Goal: Task Accomplishment & Management: Use online tool/utility

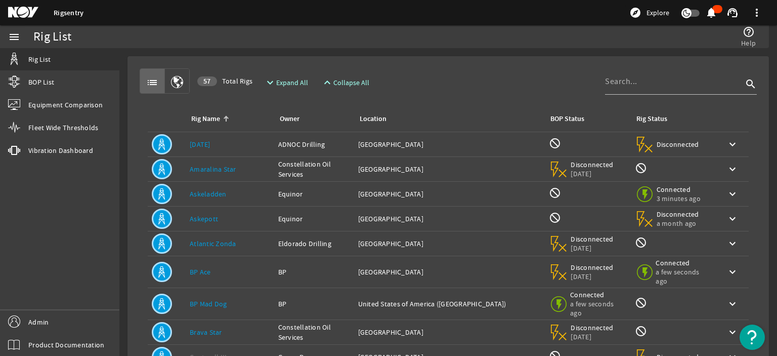
click at [203, 145] on link "[DATE]" at bounding box center [200, 144] width 21 height 9
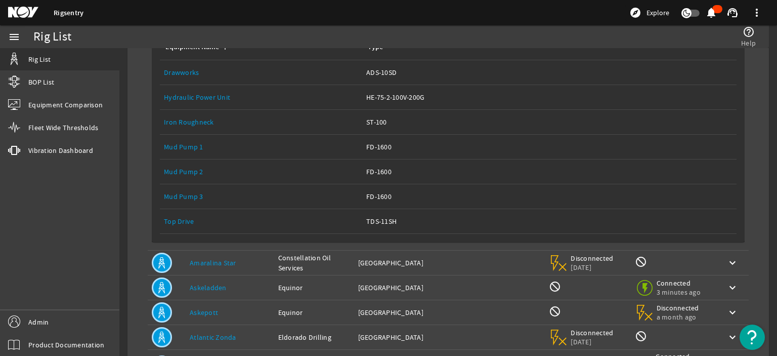
scroll to position [152, 0]
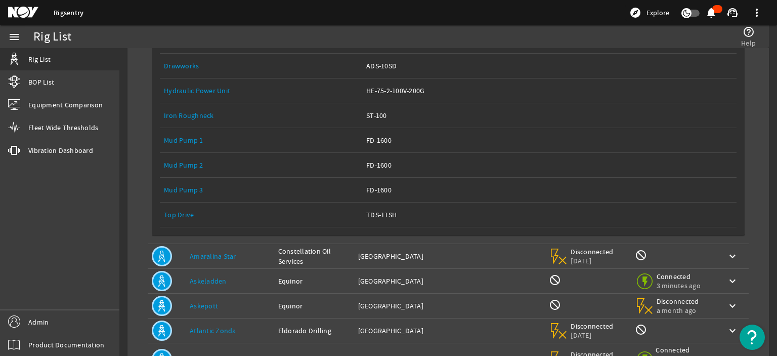
click at [176, 214] on link "Top Drive" at bounding box center [179, 214] width 30 height 9
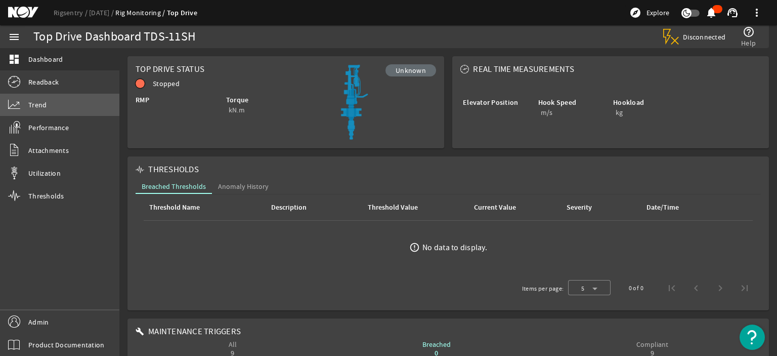
click at [69, 112] on link "Trend" at bounding box center [59, 105] width 119 height 22
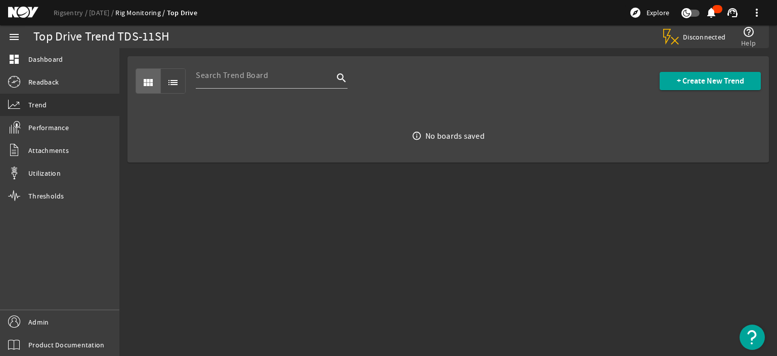
click at [716, 68] on div "view_module list search + Create New Trend" at bounding box center [448, 81] width 625 height 50
click at [704, 76] on span "+ Create New Trend" at bounding box center [710, 81] width 67 height 10
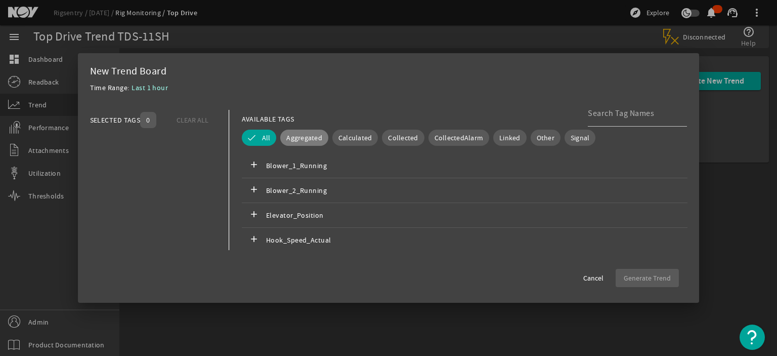
click at [313, 141] on span "Aggregated" at bounding box center [304, 138] width 36 height 10
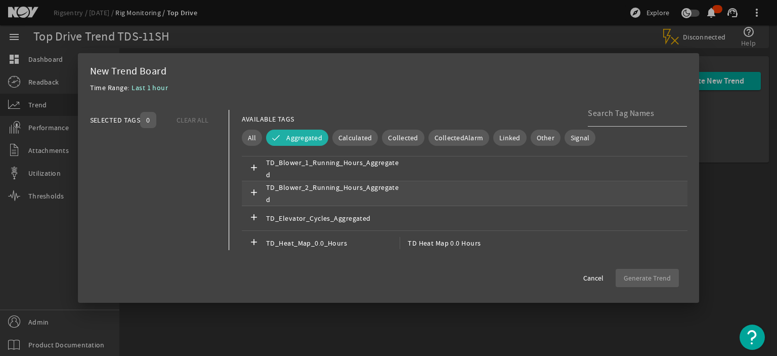
scroll to position [152, 0]
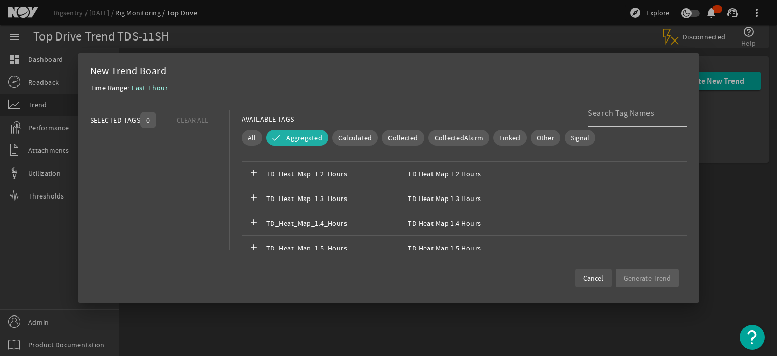
click at [589, 278] on span "Cancel" at bounding box center [593, 278] width 20 height 10
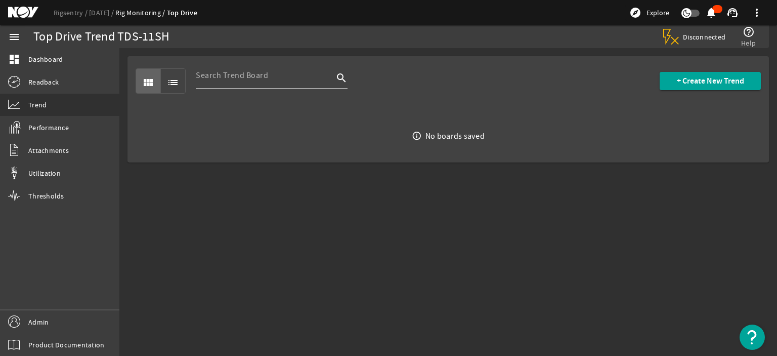
click at [410, 281] on mat-sidenav-content "Top Drive Trend TDS-11SH Disconnected help_outline Help view_module list search…" at bounding box center [448, 202] width 658 height 308
click at [678, 87] on span at bounding box center [710, 81] width 101 height 24
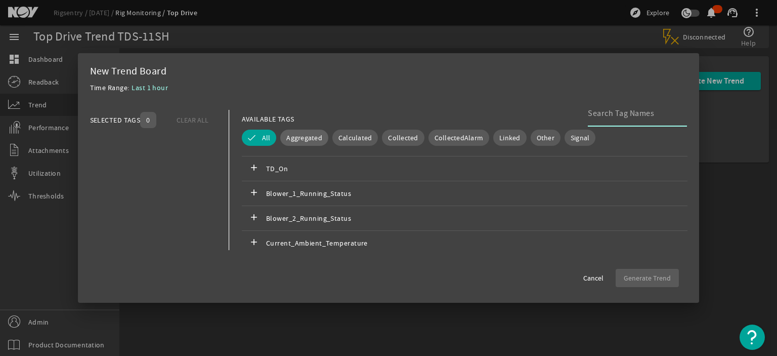
click at [304, 133] on span "Aggregated" at bounding box center [304, 138] width 36 height 10
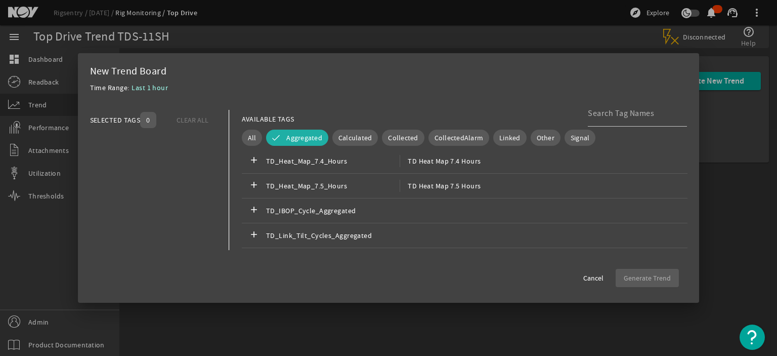
scroll to position [846, 0]
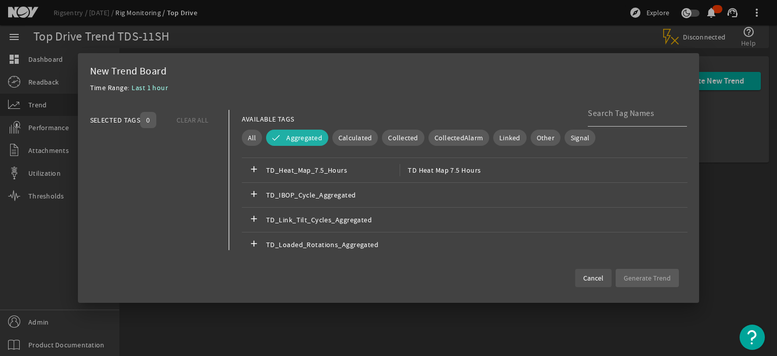
click at [594, 277] on span "Cancel" at bounding box center [593, 278] width 20 height 10
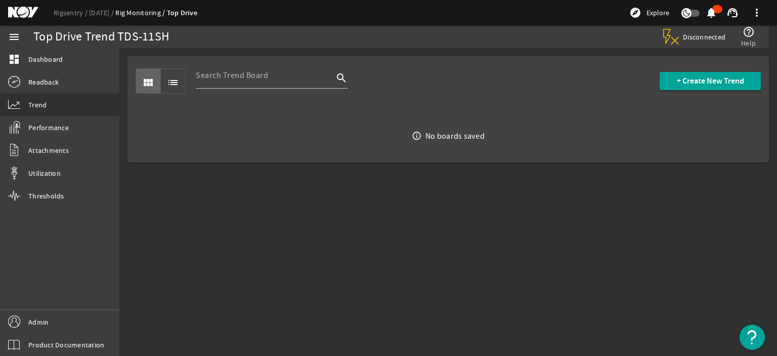
click at [437, 244] on mat-sidenav-content "Top Drive Trend TDS-11SH Disconnected help_outline Help view_module list search…" at bounding box center [448, 202] width 658 height 308
drag, startPoint x: 222, startPoint y: 210, endPoint x: 562, endPoint y: 143, distance: 346.0
click at [225, 210] on mat-sidenav-content "Top Drive Trend TDS-11SH Disconnected help_outline Help view_module list search…" at bounding box center [448, 202] width 658 height 308
click at [688, 87] on span at bounding box center [710, 81] width 101 height 24
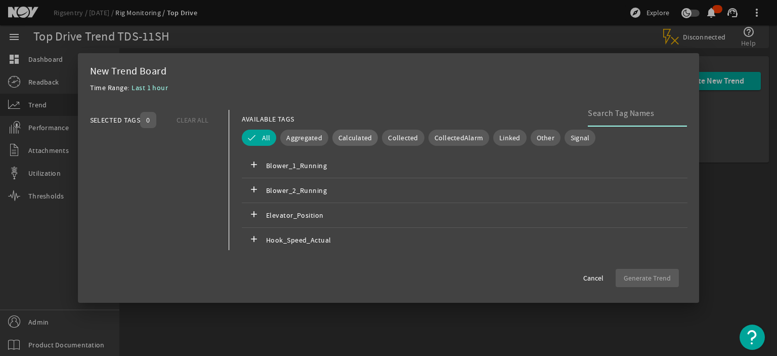
click at [357, 139] on span "Calculated" at bounding box center [355, 138] width 34 height 10
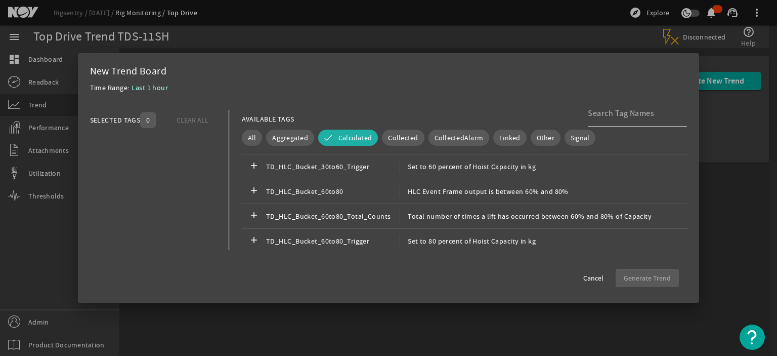
scroll to position [556, 0]
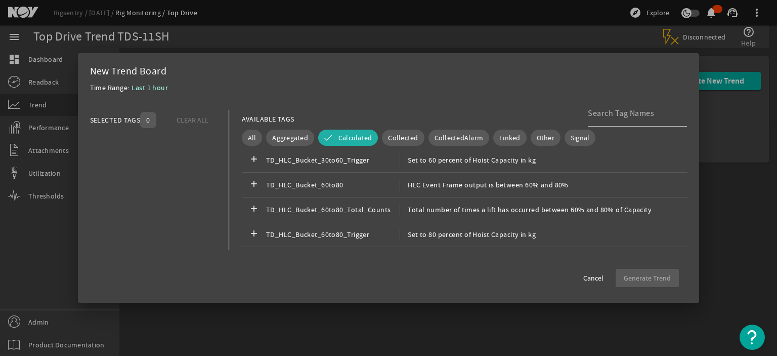
click at [367, 96] on div "Time Range: Last 1 hour" at bounding box center [388, 90] width 597 height 18
click at [395, 135] on span "Collected" at bounding box center [403, 138] width 30 height 10
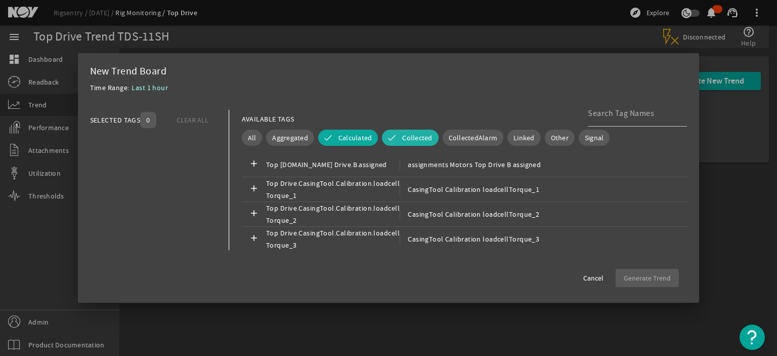
click at [355, 141] on span "Calculated" at bounding box center [355, 138] width 34 height 10
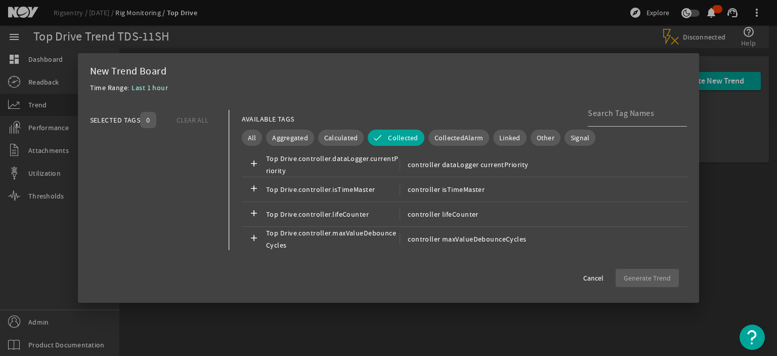
click at [373, 113] on div "AVAILABLE TAGS" at bounding box center [465, 119] width 446 height 18
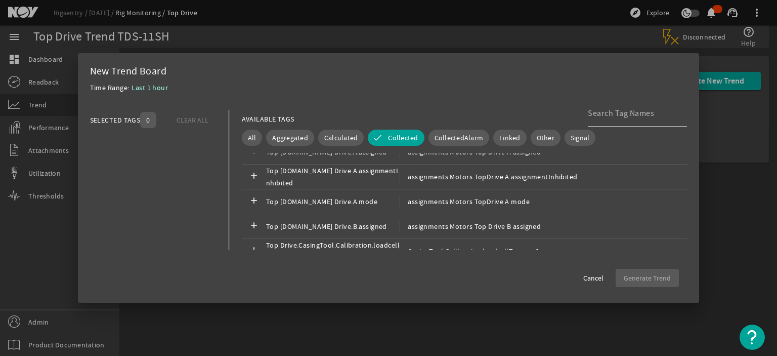
scroll to position [0, 0]
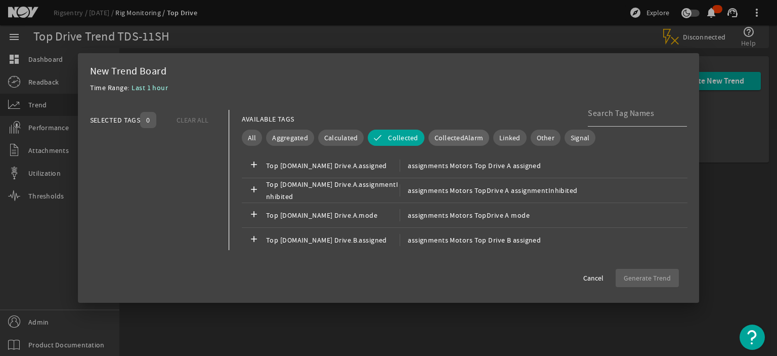
drag, startPoint x: 442, startPoint y: 139, endPoint x: 411, endPoint y: 141, distance: 30.9
click at [442, 139] on span "CollectedAlarm" at bounding box center [459, 138] width 49 height 10
click at [402, 141] on span "Collected" at bounding box center [403, 138] width 30 height 10
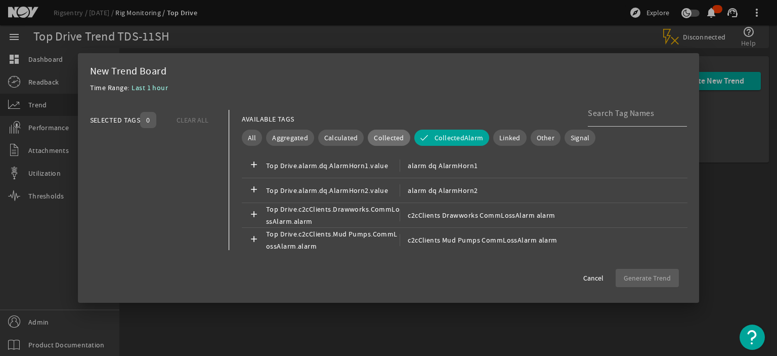
click at [443, 105] on mat-dialog-content "SELECTED TAGS 0 CLEAR ALL You can select up to 10 tags. AVAILABLE TAGS All Aggr…" at bounding box center [389, 180] width 622 height 160
click at [458, 138] on span "CollectedAlarm" at bounding box center [459, 138] width 49 height 10
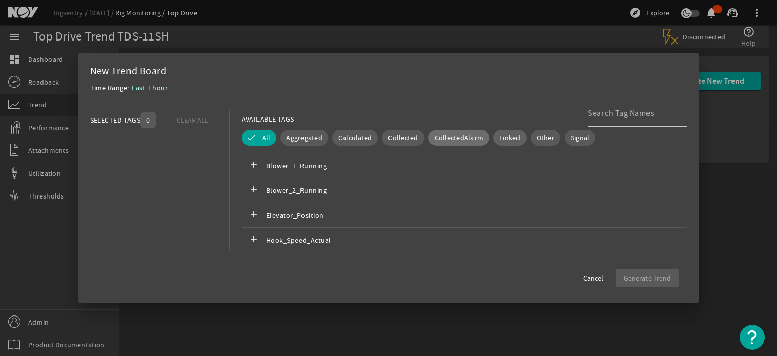
click at [504, 137] on span "Linked" at bounding box center [509, 138] width 21 height 10
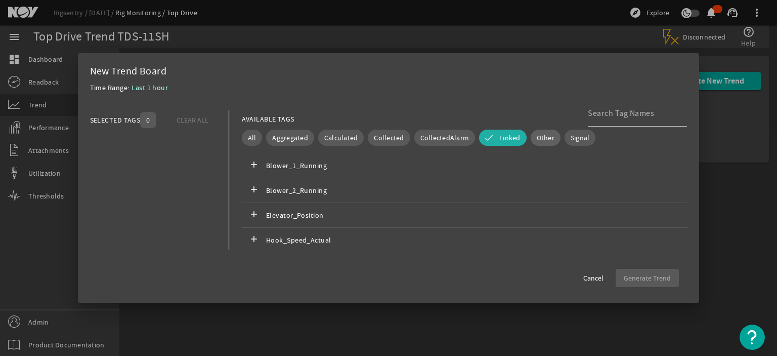
click at [549, 141] on button "Other" at bounding box center [546, 138] width 30 height 16
click at [501, 139] on span "Linked" at bounding box center [509, 138] width 21 height 10
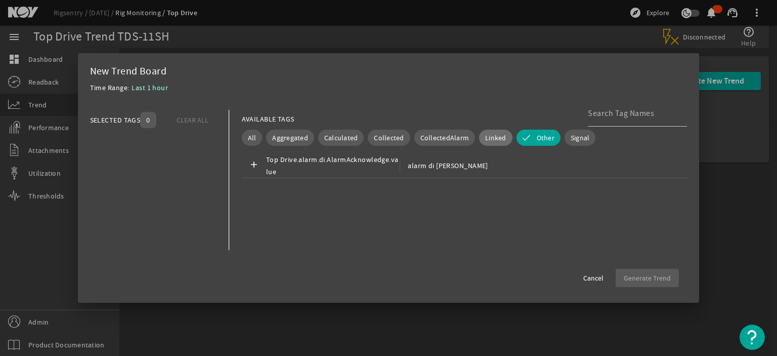
click at [522, 89] on div "Time Range: Last 1 hour" at bounding box center [388, 90] width 597 height 18
click at [577, 137] on span "Signal" at bounding box center [580, 138] width 19 height 10
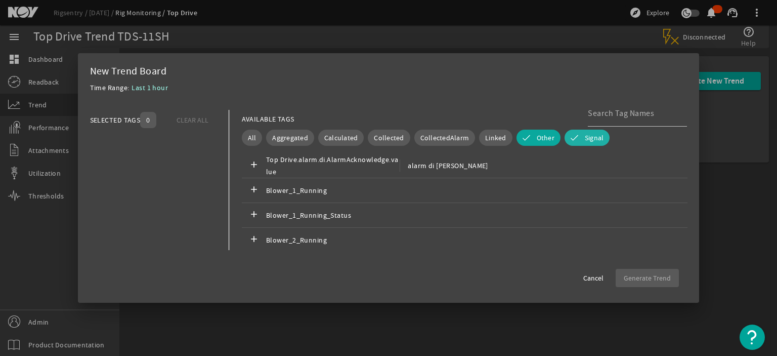
click at [546, 138] on span "Other" at bounding box center [546, 138] width 18 height 10
